Goal: Information Seeking & Learning: Learn about a topic

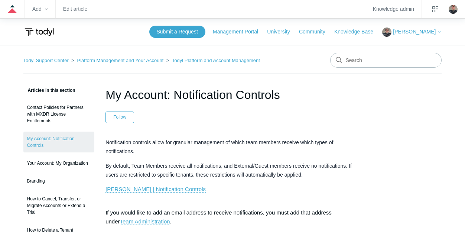
click at [190, 142] on span "Notification controls allow for granular management of which team members recei…" at bounding box center [219, 146] width 228 height 15
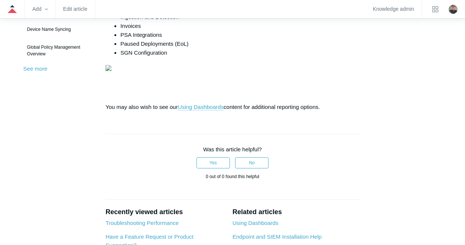
scroll to position [53, 0]
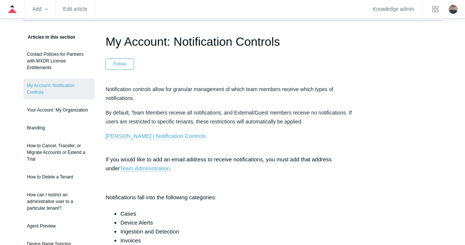
click at [160, 135] on link "Todyl | Notification Controls" at bounding box center [155, 136] width 100 height 7
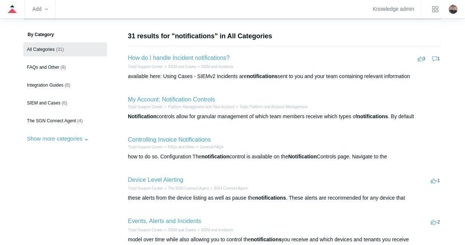
scroll to position [59, 0]
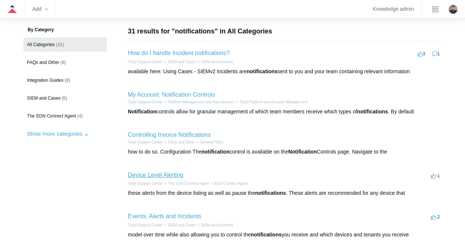
click at [152, 176] on link "Device Level Alerting" at bounding box center [155, 175] width 55 height 6
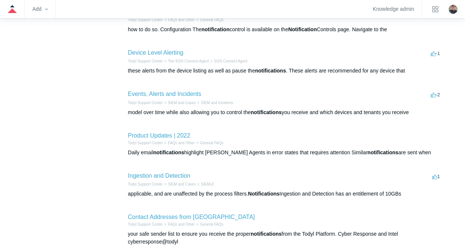
scroll to position [193, 0]
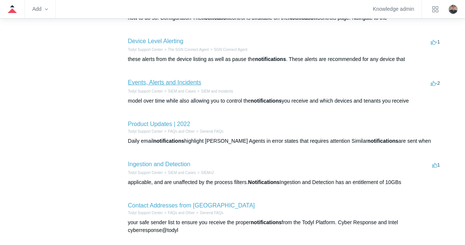
click at [153, 85] on link "Events, Alerts and Incidents" at bounding box center [164, 82] width 73 height 6
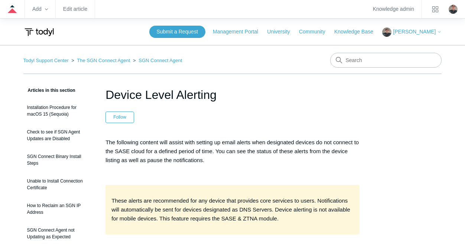
click at [158, 153] on p "The following content will assist with setting up email alerts when designated …" at bounding box center [232, 151] width 254 height 27
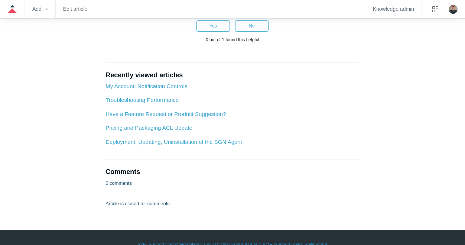
scroll to position [535, 0]
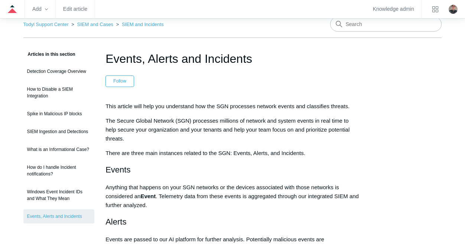
scroll to position [34, 0]
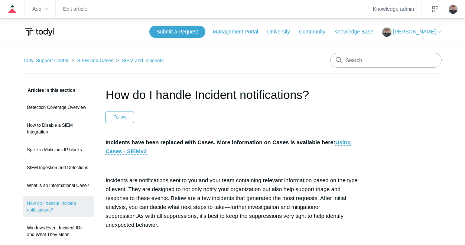
click at [260, 186] on p "Incidents are notifications sent to you and your team containing relevant infor…" at bounding box center [232, 202] width 254 height 53
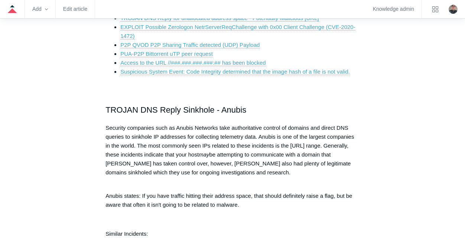
scroll to position [357, 0]
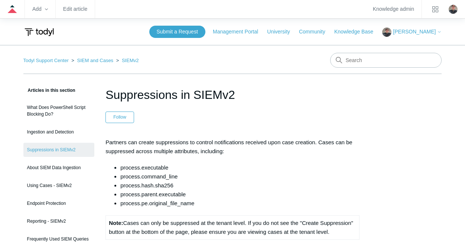
click at [295, 141] on p "Partners can create suppressions to control notifications received upon case cr…" at bounding box center [232, 147] width 254 height 18
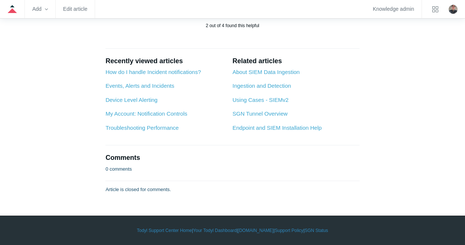
scroll to position [490, 0]
